Goal: Find specific page/section: Find specific page/section

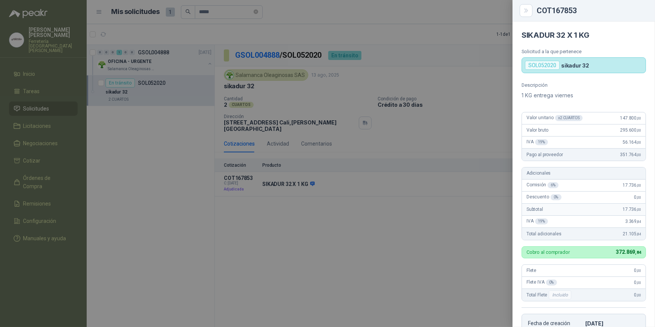
click at [38, 104] on div at bounding box center [327, 163] width 655 height 327
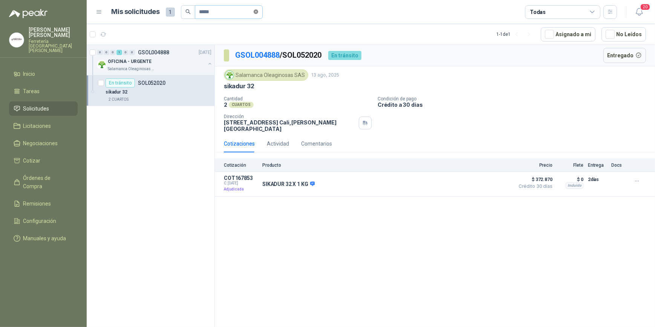
click at [258, 11] on icon "close-circle" at bounding box center [256, 11] width 5 height 5
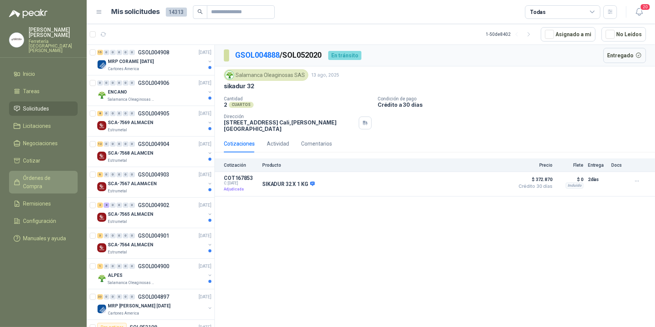
click at [60, 171] on link "Órdenes de Compra" at bounding box center [43, 182] width 69 height 23
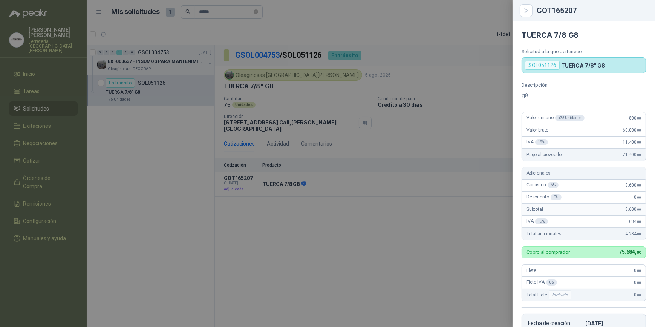
scroll to position [177, 0]
